Goal: Task Accomplishment & Management: Manage account settings

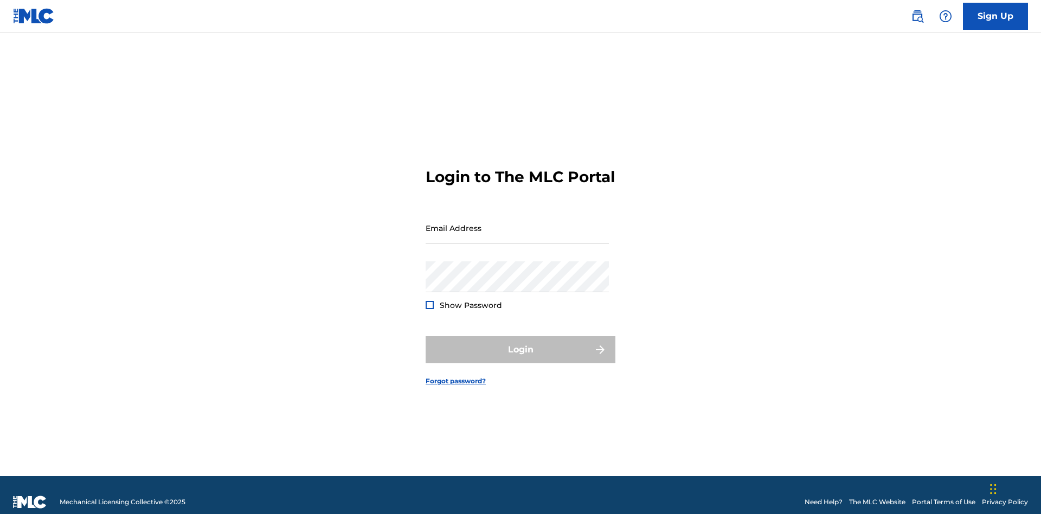
scroll to position [14, 0]
click at [517, 223] on input "Email Address" at bounding box center [517, 228] width 183 height 31
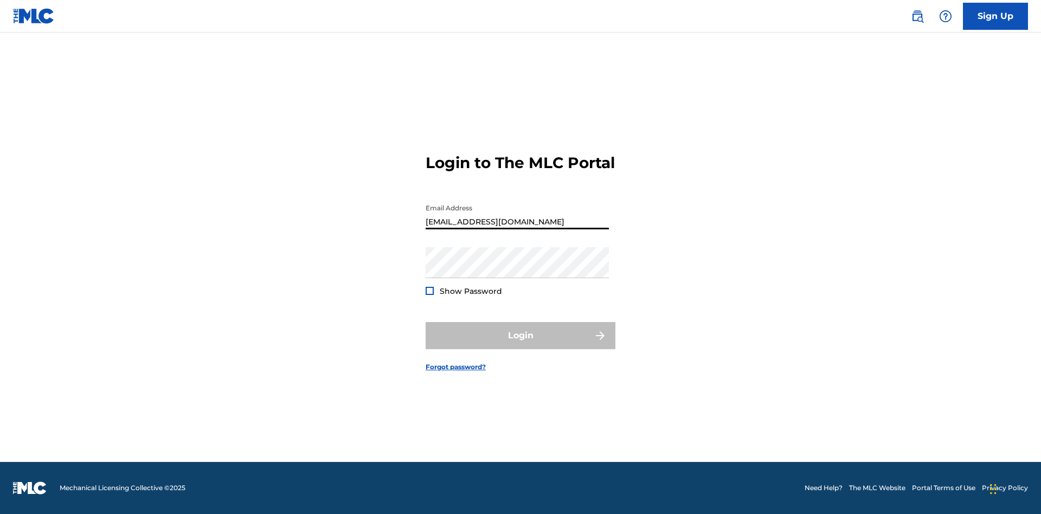
type input "Duke.McTesterson@gmail.com"
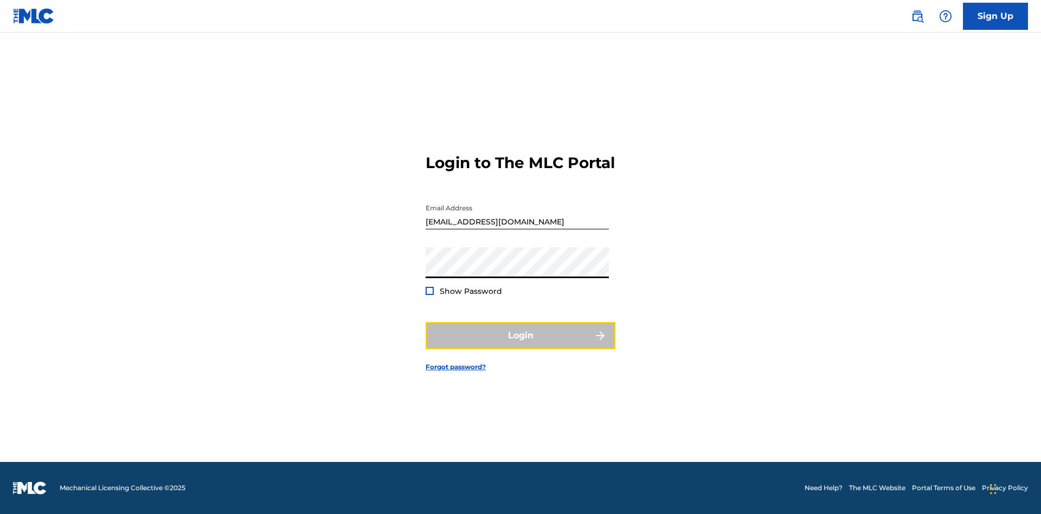
click at [521, 345] on button "Login" at bounding box center [521, 335] width 190 height 27
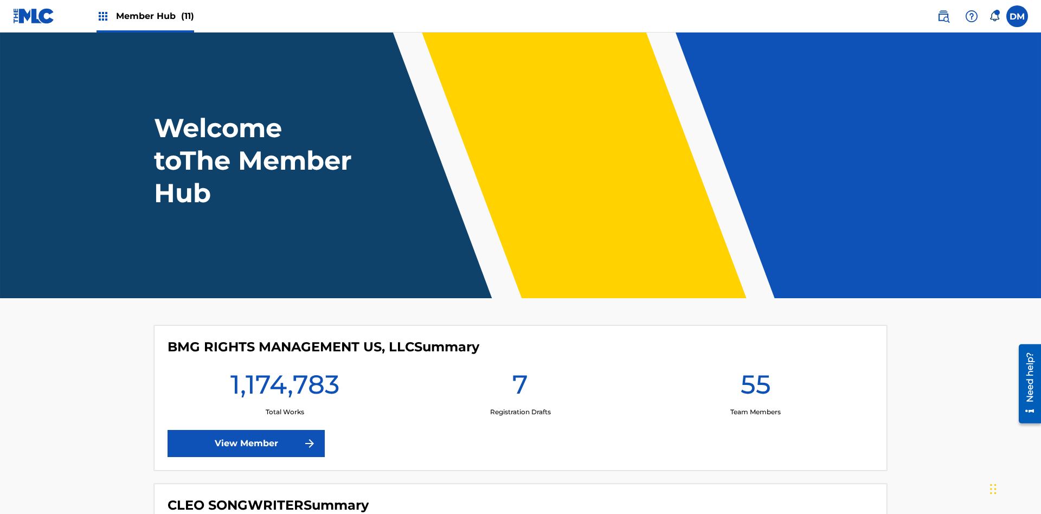
click at [155, 16] on span "Member Hub (11)" at bounding box center [155, 16] width 78 height 12
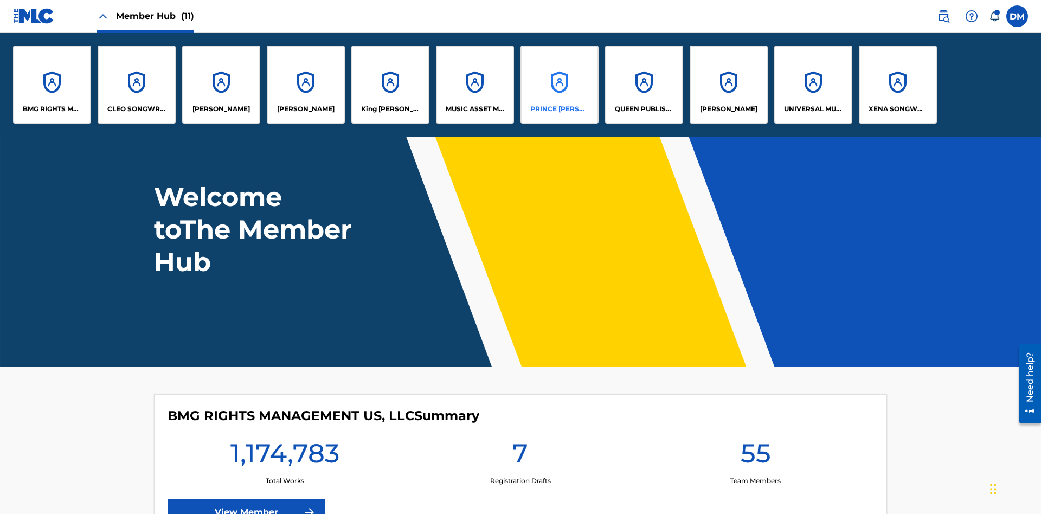
click at [559, 109] on p "PRINCE MCTESTERSON" at bounding box center [559, 109] width 59 height 10
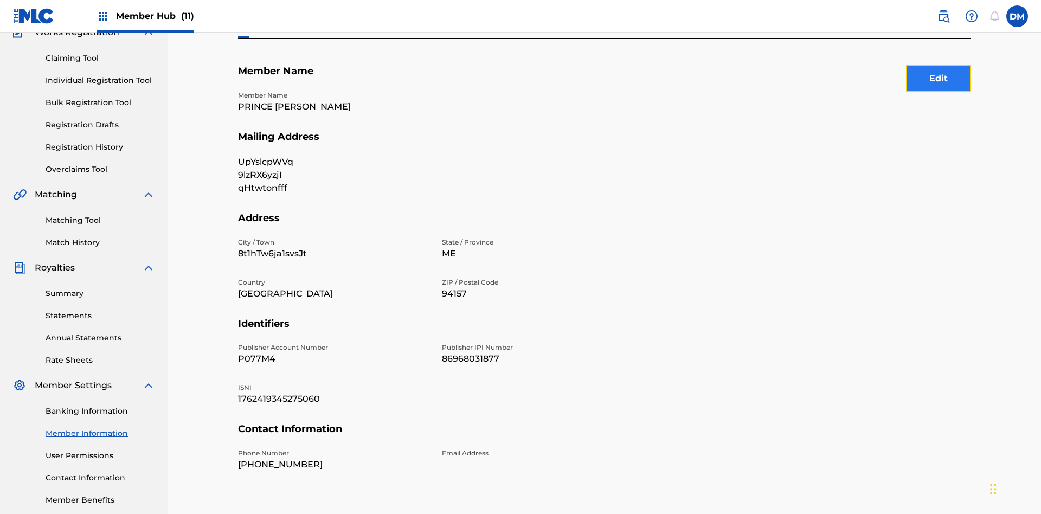
click at [939, 79] on button "Edit" at bounding box center [938, 78] width 65 height 27
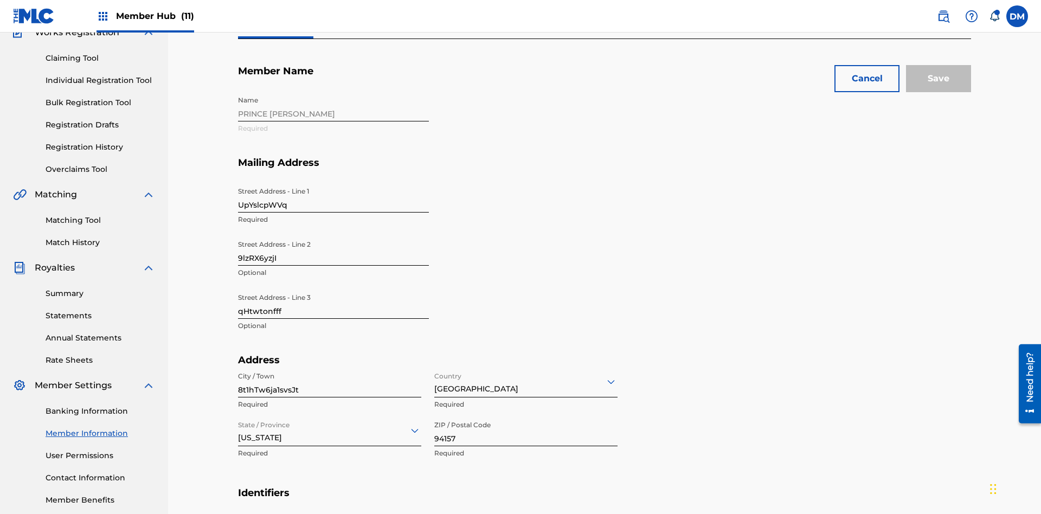
click at [333, 182] on input "UpYslcpWVq" at bounding box center [333, 197] width 191 height 31
type input "ODiFOLnkD6"
click at [333, 235] on input "9lzRX6yzjI" at bounding box center [333, 250] width 191 height 31
type input "UWgy1nngTd"
click at [333, 288] on input "qHtwtonfff" at bounding box center [333, 303] width 191 height 31
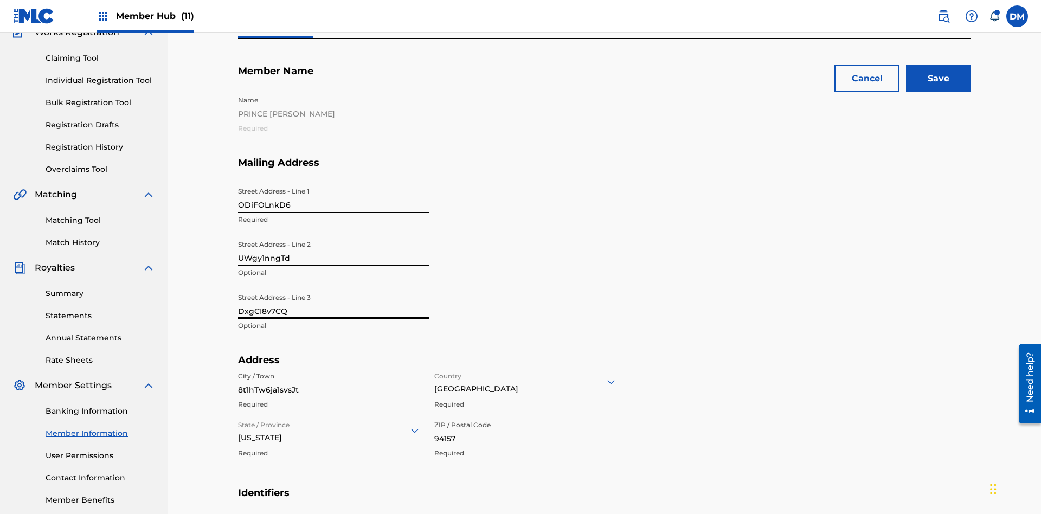
type input "DxgCI8v7CQ"
click at [330, 367] on input "8t1hTw6ja1svsJt" at bounding box center [329, 382] width 183 height 31
type input "v5LNWZObt5KeEjL"
click at [435, 376] on input "Country" at bounding box center [435, 381] width 2 height 11
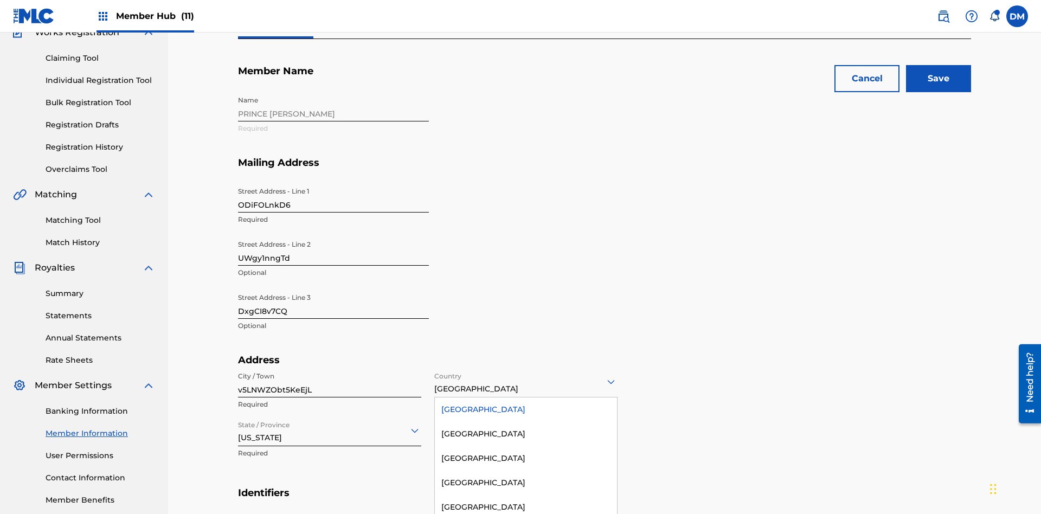
click at [526, 397] on div "United States" at bounding box center [526, 409] width 182 height 24
click at [239, 425] on input "State / Province" at bounding box center [239, 430] width 2 height 11
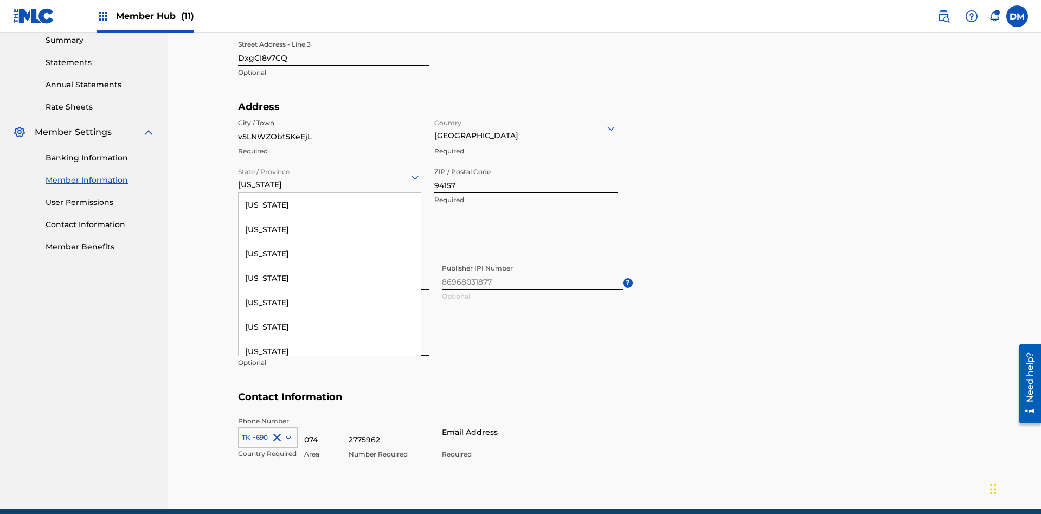
scroll to position [382, 0]
click at [330, 502] on div "Montana" at bounding box center [330, 506] width 182 height 24
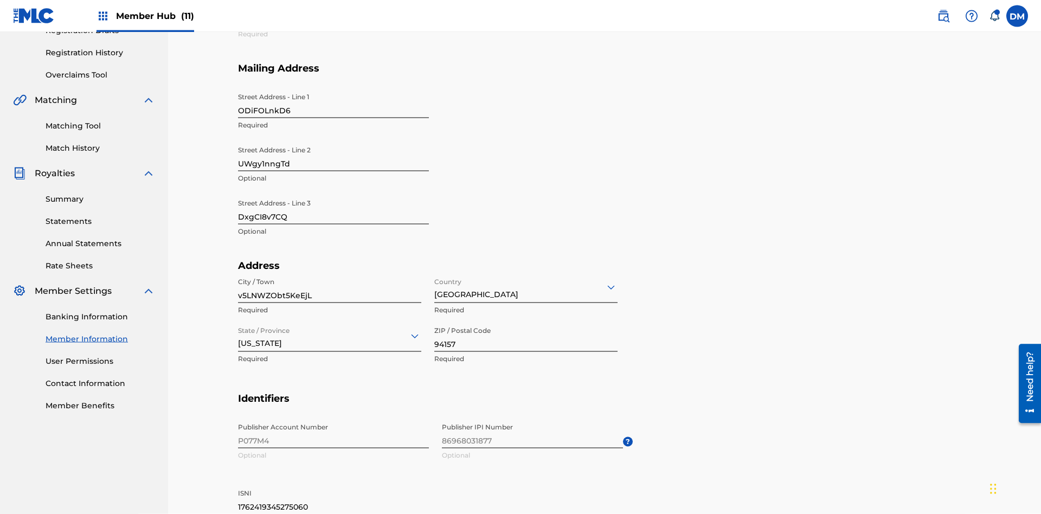
click at [526, 321] on input "94157" at bounding box center [525, 336] width 183 height 31
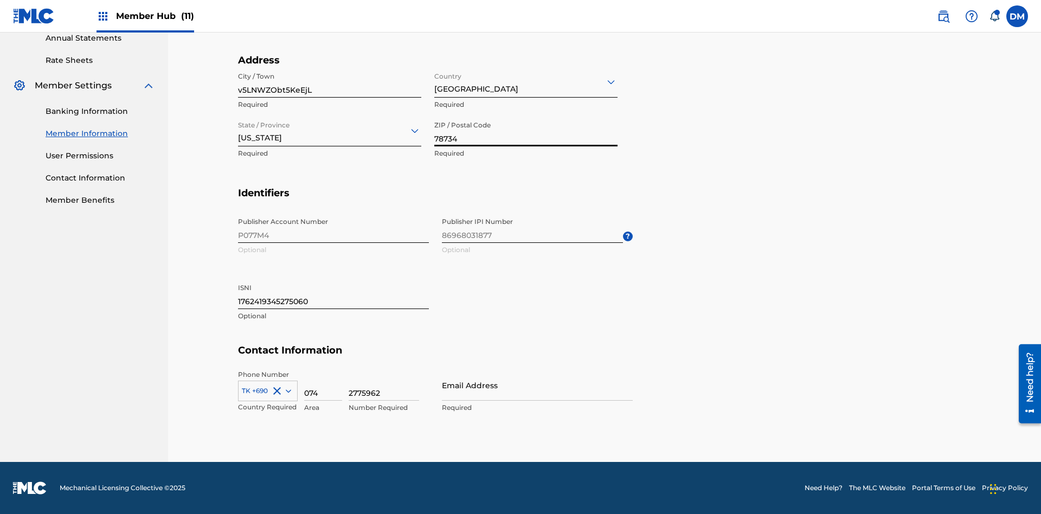
type input "78734"
click at [333, 293] on input "1762419345275060" at bounding box center [333, 293] width 191 height 31
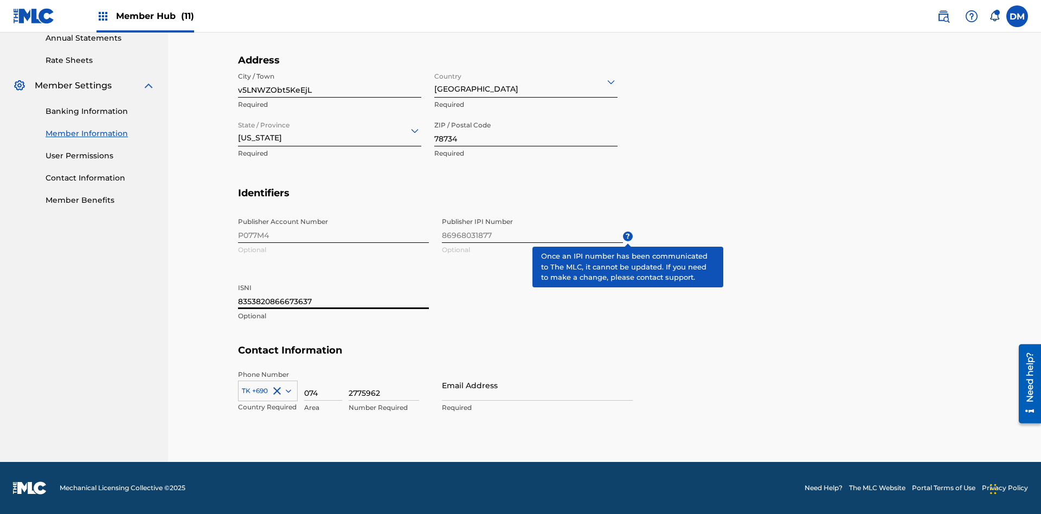
type input "8353820866673637"
click at [286, 390] on icon at bounding box center [288, 390] width 5 height 3
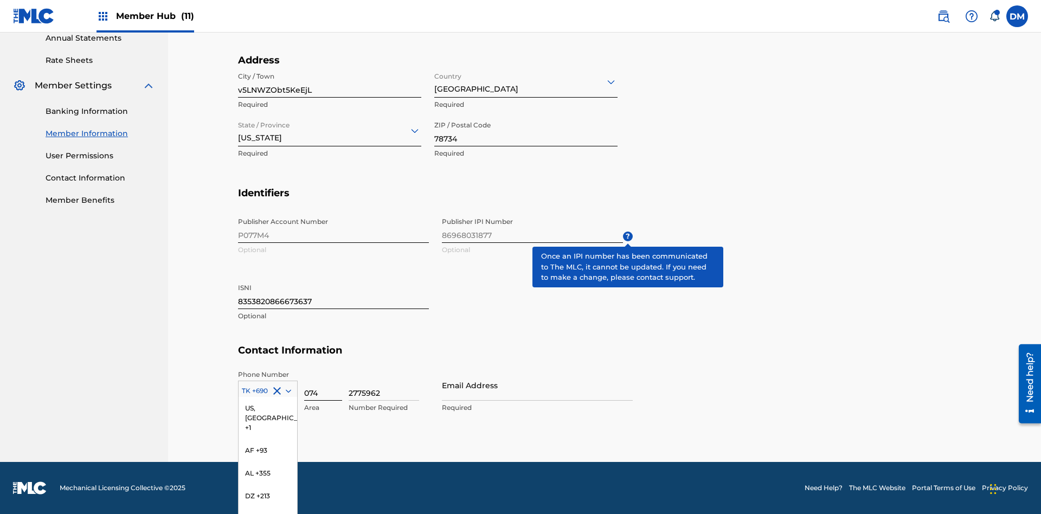
click at [323, 385] on input "074" at bounding box center [323, 385] width 38 height 31
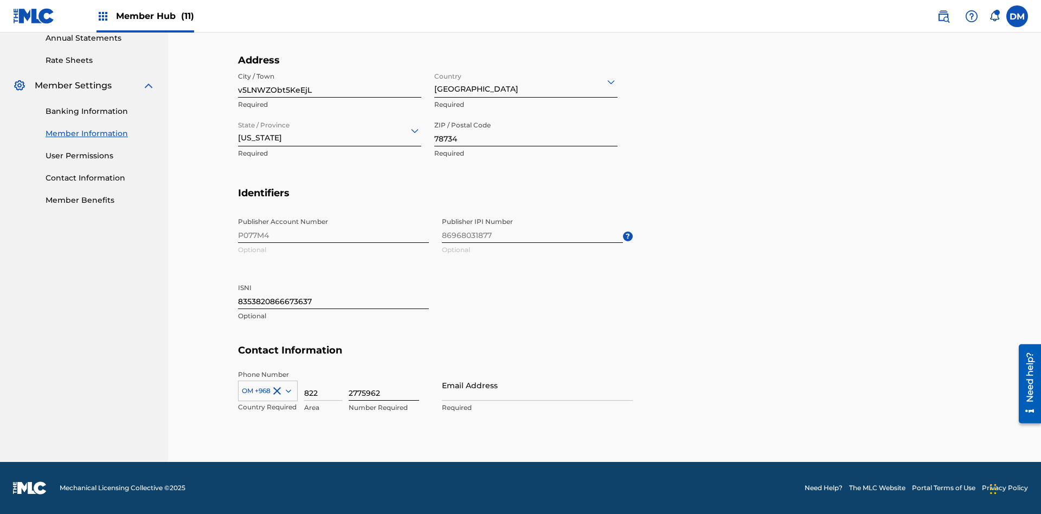
type input "822"
click at [384, 385] on input "2775962" at bounding box center [384, 385] width 70 height 31
type input "5805462"
